Goal: Information Seeking & Learning: Find specific page/section

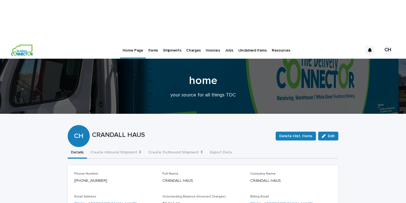
click at [225, 41] on p "Jobs" at bounding box center [229, 47] width 8 height 12
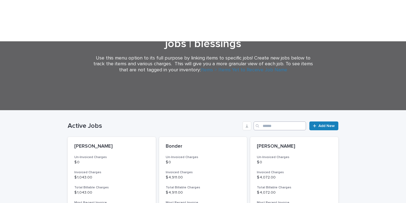
scroll to position [75, 0]
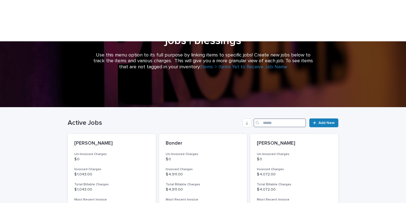
click at [279, 119] on input "Search" at bounding box center [279, 123] width 52 height 9
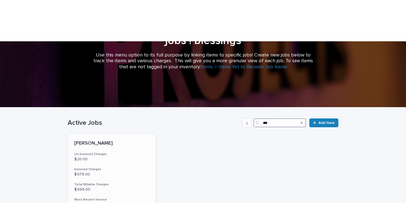
type input "***"
click at [90, 156] on div "$ 20.00" at bounding box center [111, 159] width 75 height 6
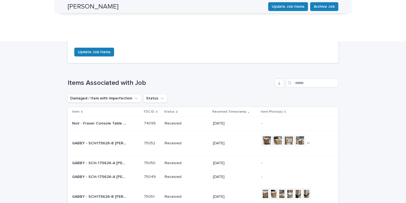
scroll to position [613, 0]
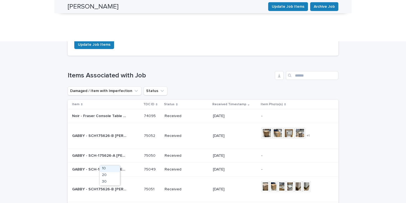
click at [110, 184] on div "30" at bounding box center [110, 182] width 20 height 7
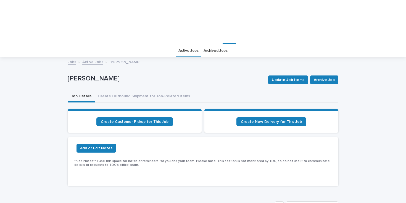
scroll to position [0, 0]
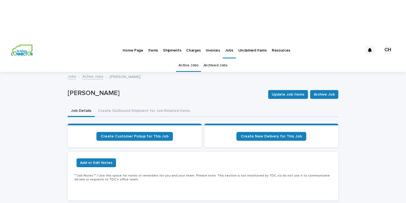
click at [27, 45] on img at bounding box center [22, 50] width 22 height 11
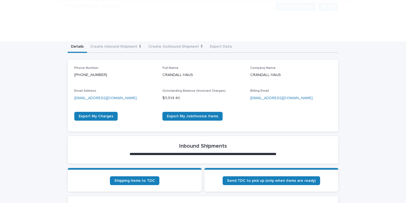
scroll to position [116, 0]
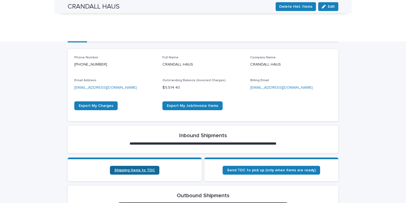
click at [126, 166] on link "Shipping items to TDC" at bounding box center [134, 170] width 49 height 9
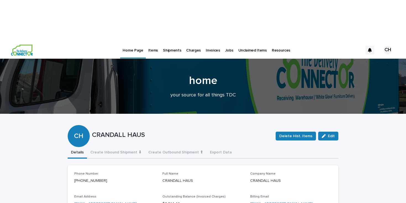
click at [150, 41] on p "Items" at bounding box center [153, 47] width 10 height 12
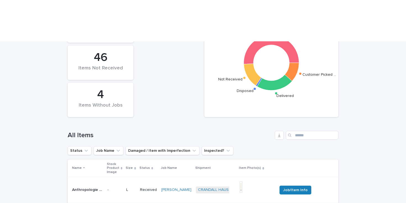
scroll to position [180, 0]
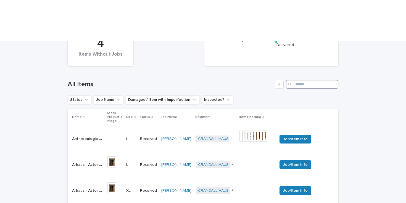
click at [302, 80] on input "Search" at bounding box center [312, 84] width 52 height 9
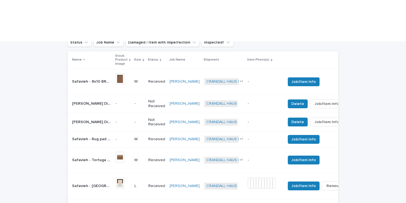
scroll to position [222, 0]
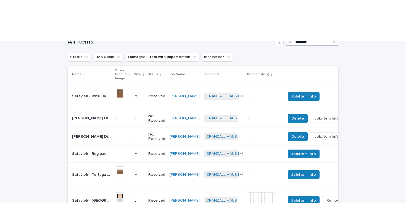
type input "********"
click at [132, 146] on td "M" at bounding box center [139, 154] width 14 height 16
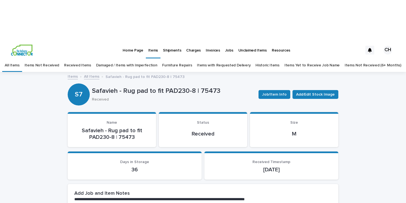
click at [96, 73] on link "All Items" at bounding box center [91, 76] width 15 height 6
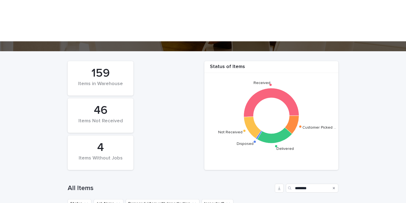
scroll to position [205, 0]
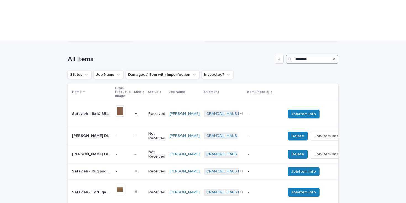
click at [319, 55] on input "********" at bounding box center [312, 59] width 52 height 9
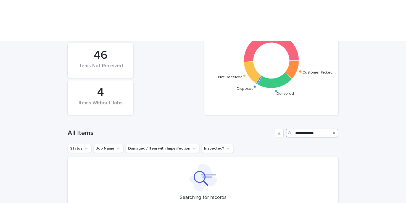
scroll to position [136, 0]
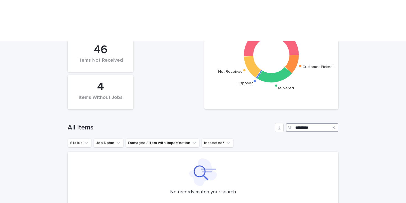
type input "********"
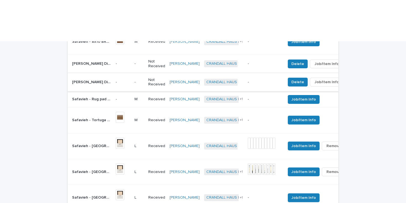
scroll to position [279, 0]
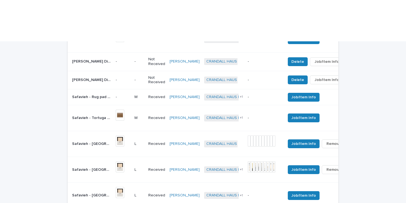
click at [134, 168] on p "L" at bounding box center [138, 170] width 9 height 5
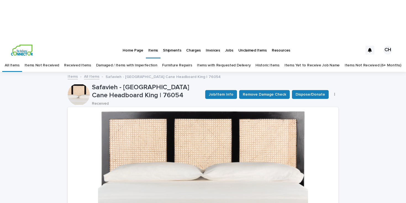
click at [88, 73] on link "All Items" at bounding box center [91, 76] width 15 height 6
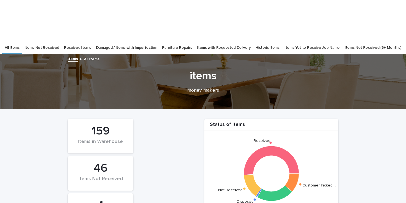
scroll to position [139, 0]
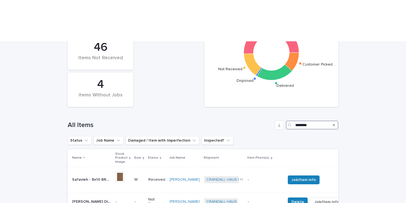
click at [318, 121] on input "********" at bounding box center [312, 125] width 52 height 9
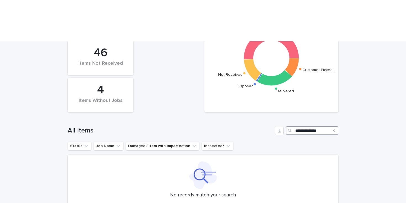
scroll to position [135, 0]
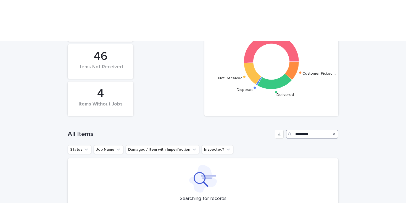
type input "********"
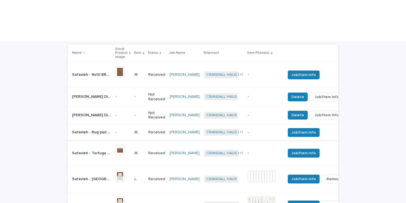
scroll to position [246, 0]
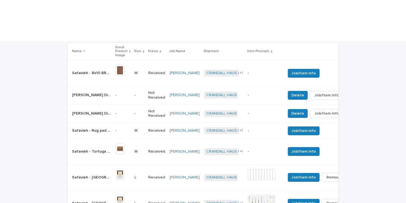
click at [132, 165] on td "L" at bounding box center [139, 178] width 14 height 26
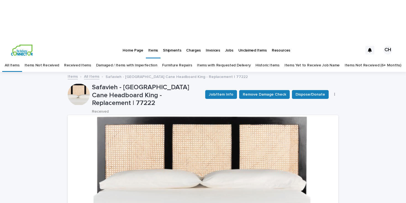
click at [89, 73] on link "All Items" at bounding box center [91, 76] width 15 height 6
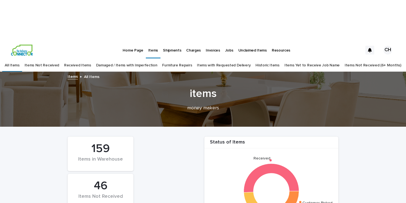
click at [139, 41] on p "Home Page" at bounding box center [133, 47] width 20 height 12
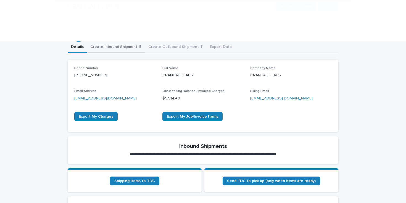
scroll to position [118, 0]
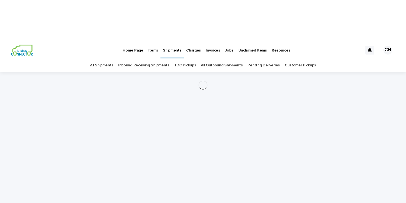
click at [133, 127] on div "Loading... Saving… Loading... Saving…" at bounding box center [203, 143] width 276 height 143
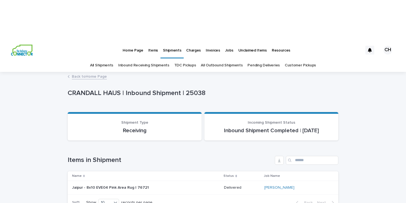
click at [125, 41] on p "Home Page" at bounding box center [133, 47] width 20 height 12
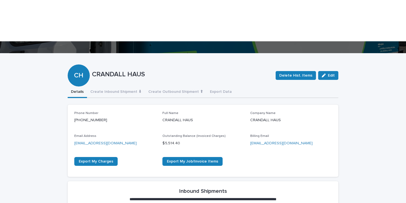
scroll to position [100, 0]
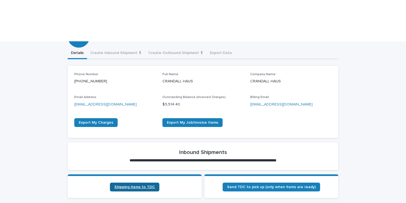
click at [124, 185] on span "Shipping items to TDC" at bounding box center [134, 187] width 41 height 4
